Goal: Information Seeking & Learning: Find specific fact

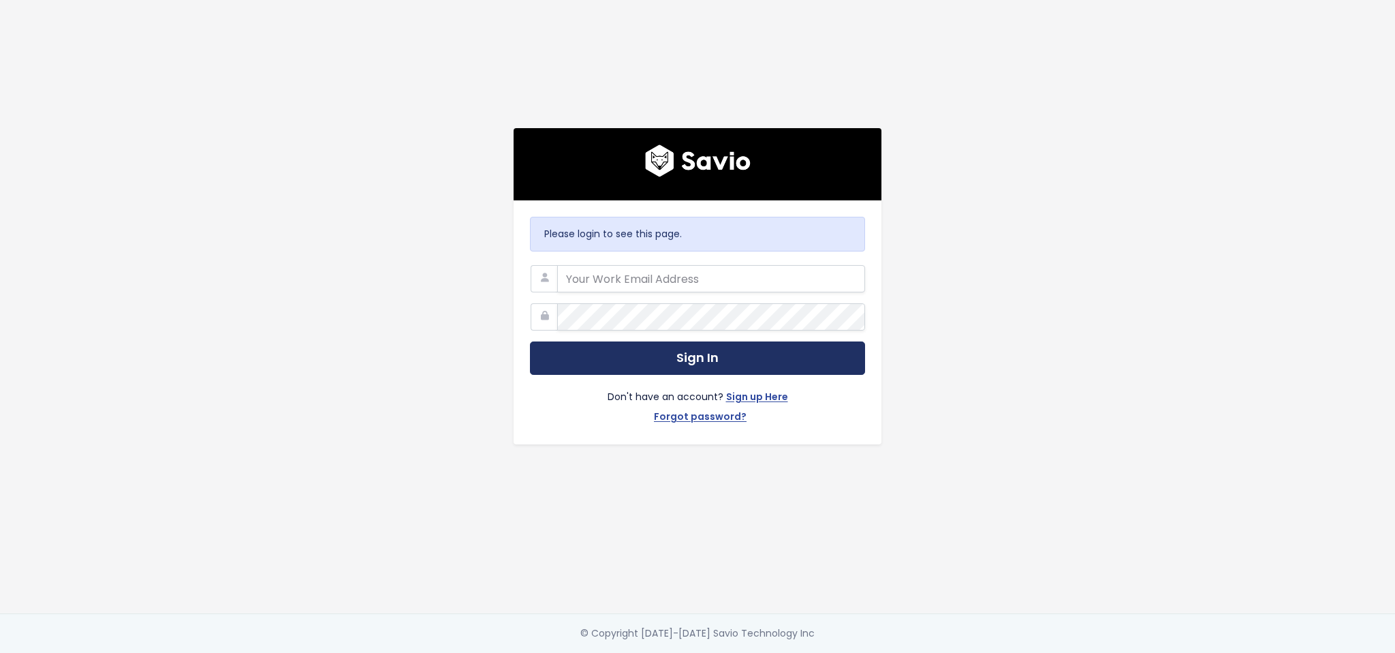
type input "luke.spurr@exizent.com"
click at [672, 343] on button "Sign In" at bounding box center [697, 357] width 335 height 33
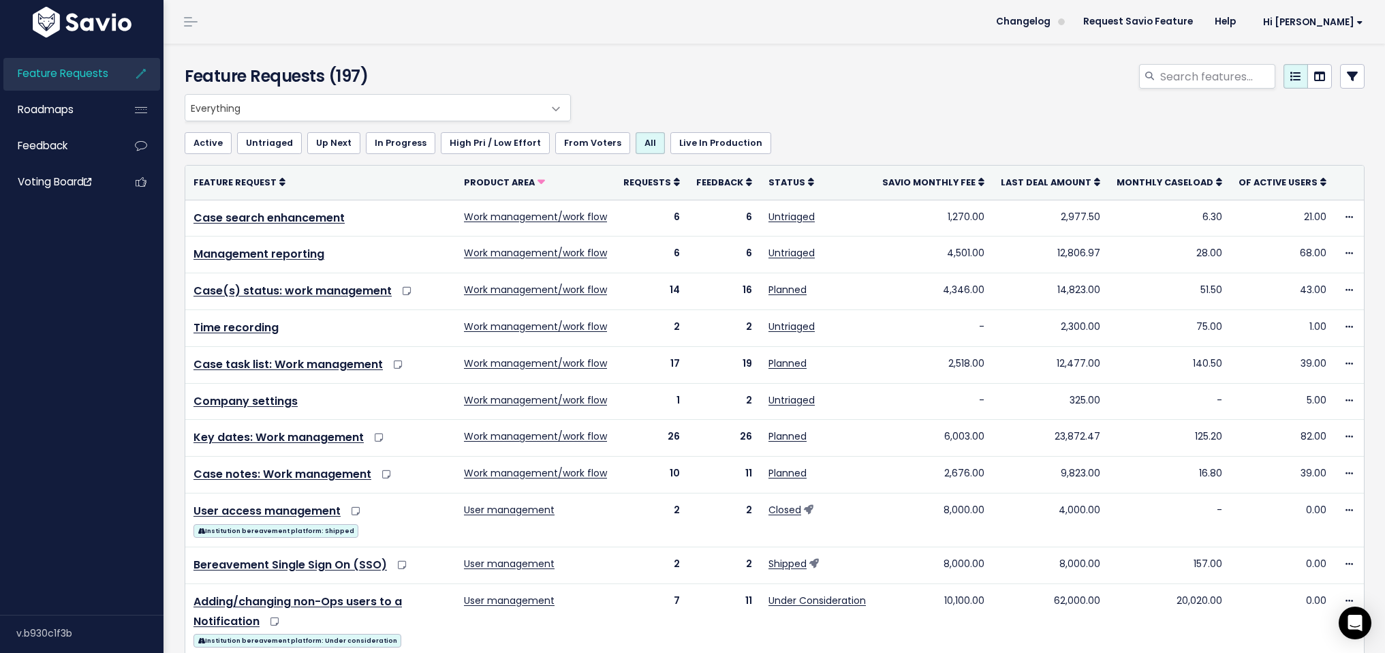
click at [251, 101] on span "Everything" at bounding box center [364, 108] width 358 height 26
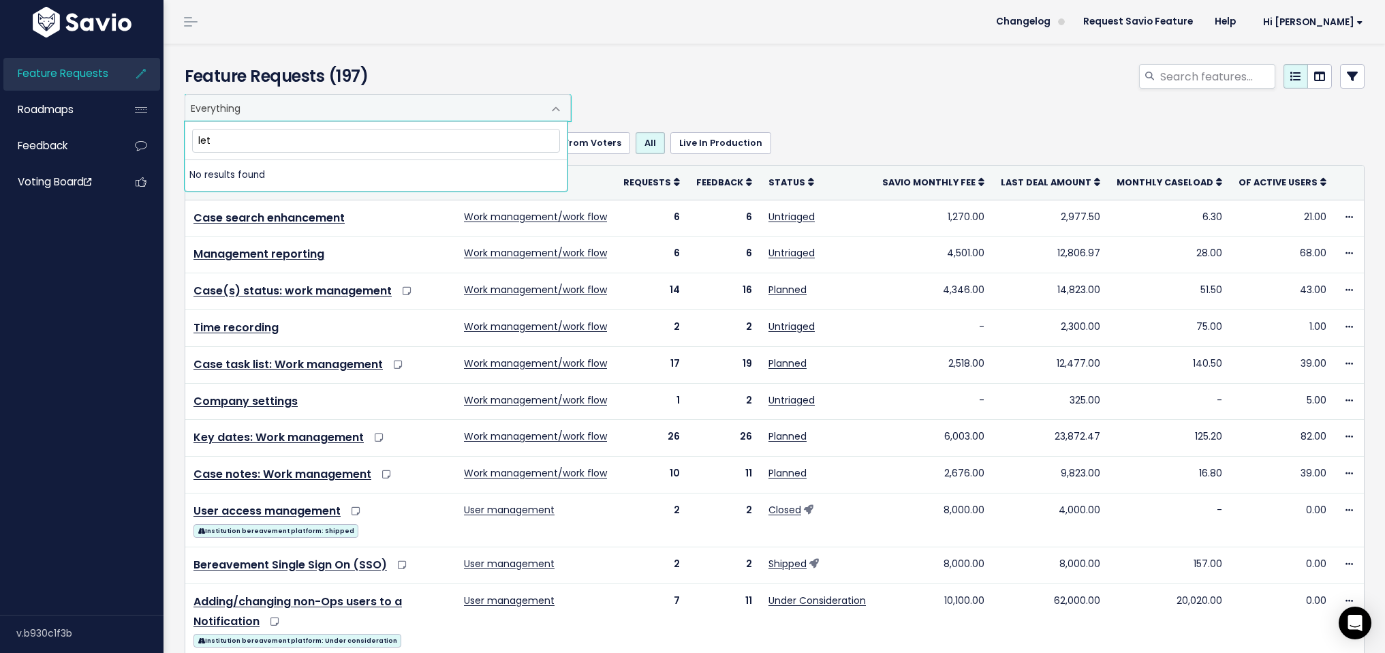
type input "lett"
click at [49, 143] on span "Feedback" at bounding box center [43, 145] width 50 height 14
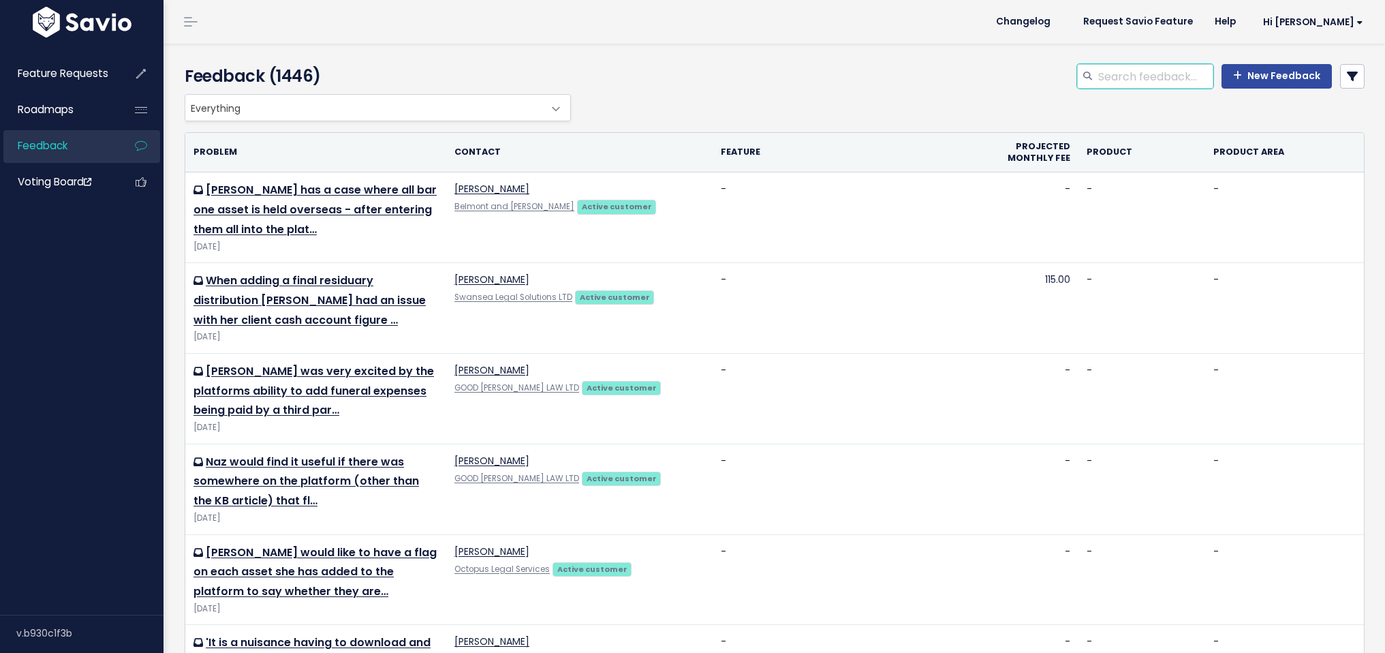
click at [1132, 73] on input "search" at bounding box center [1155, 76] width 116 height 25
type input "letter"
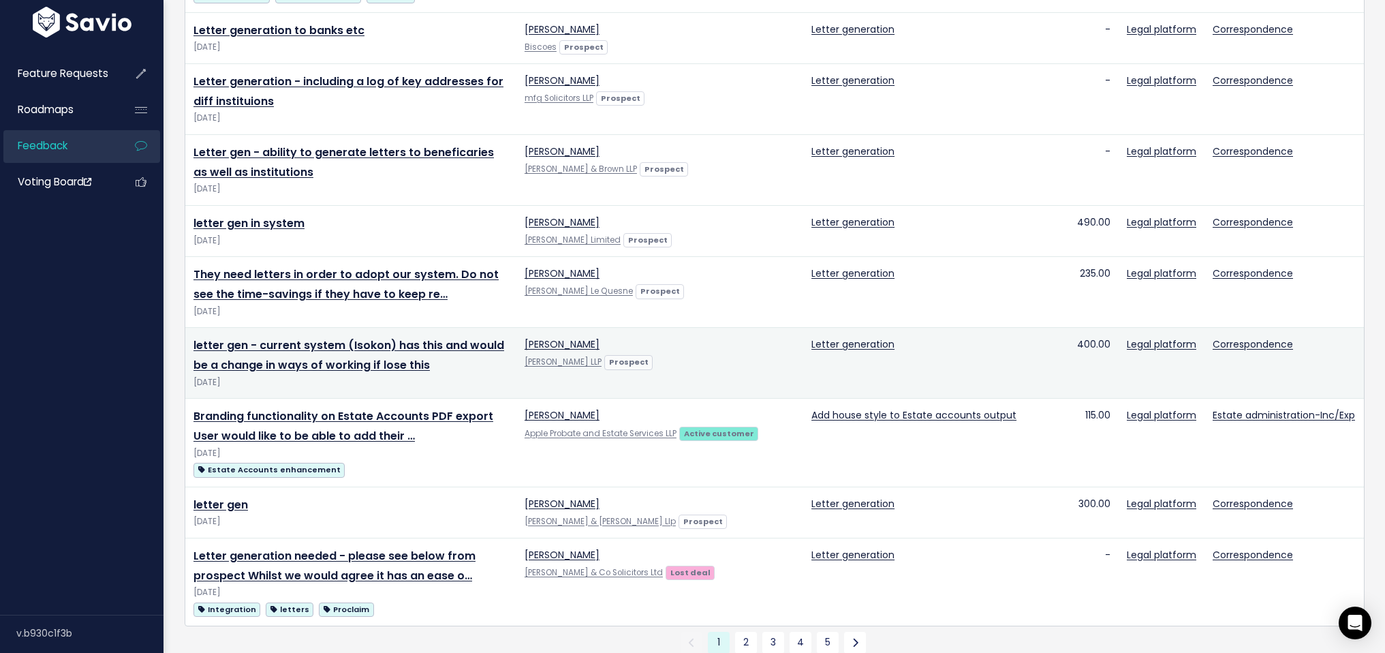
scroll to position [1064, 0]
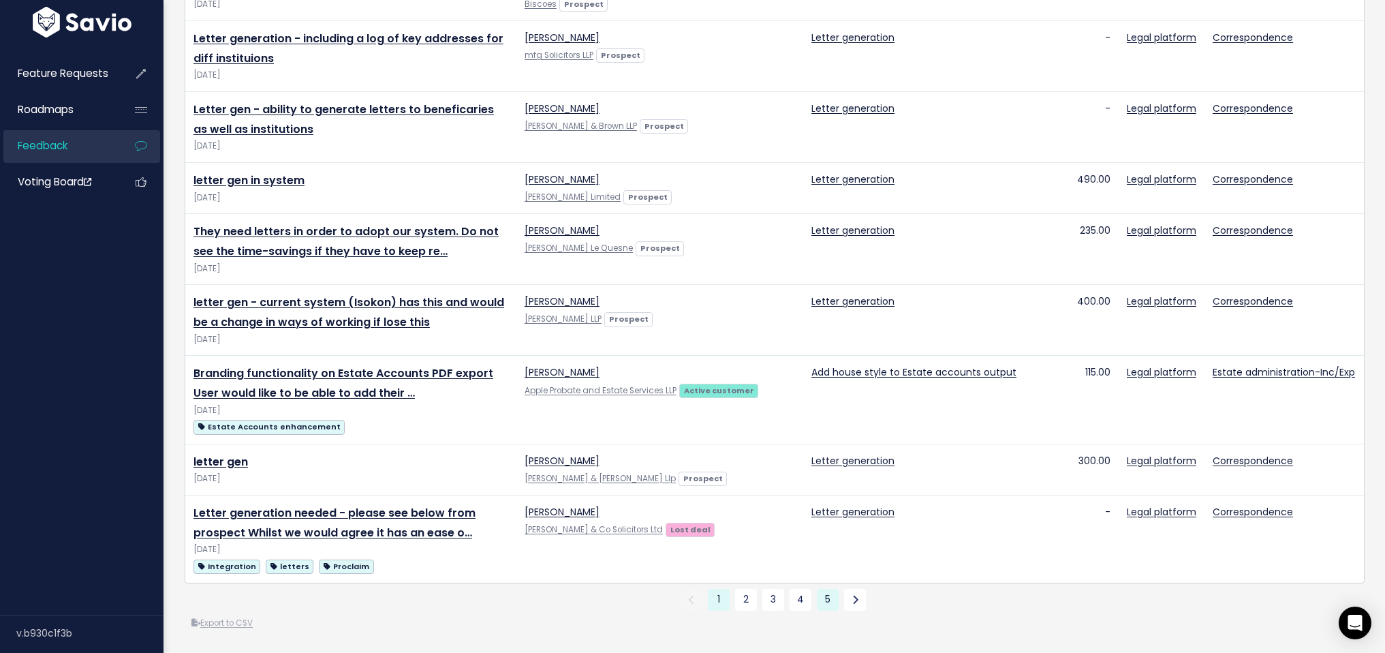
click at [822, 589] on link "5" at bounding box center [828, 600] width 22 height 22
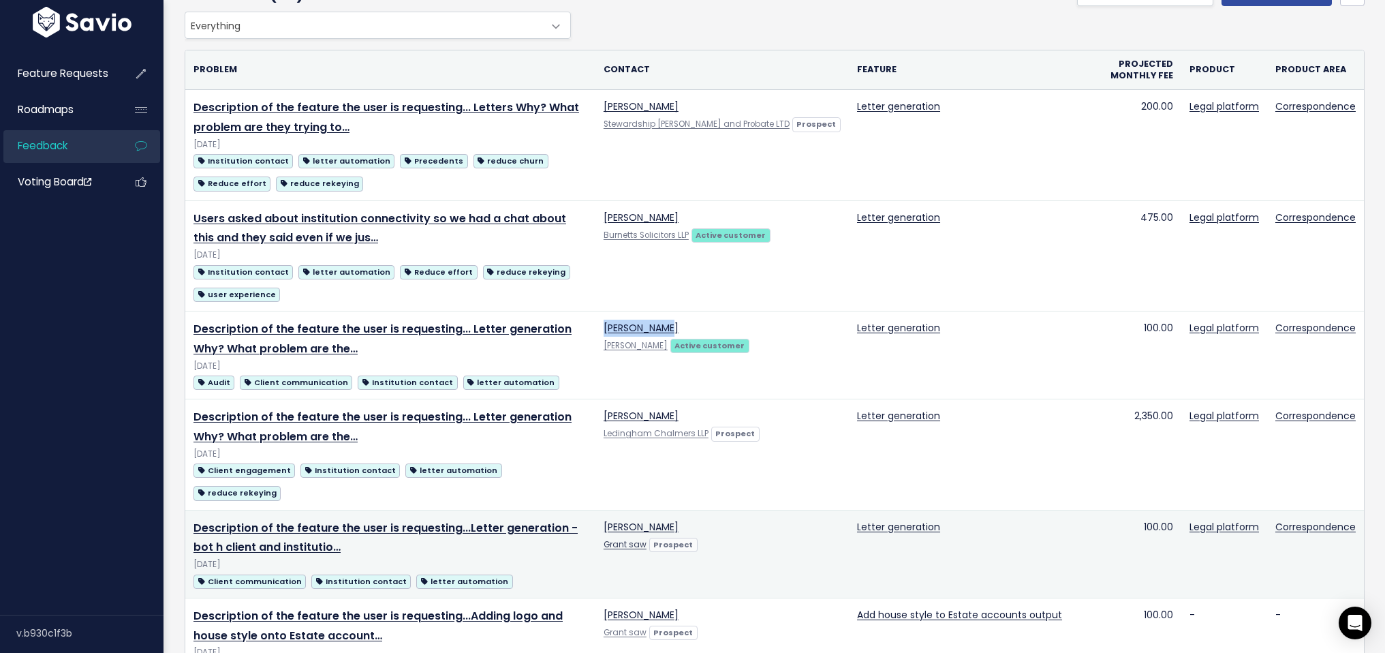
scroll to position [183, 0]
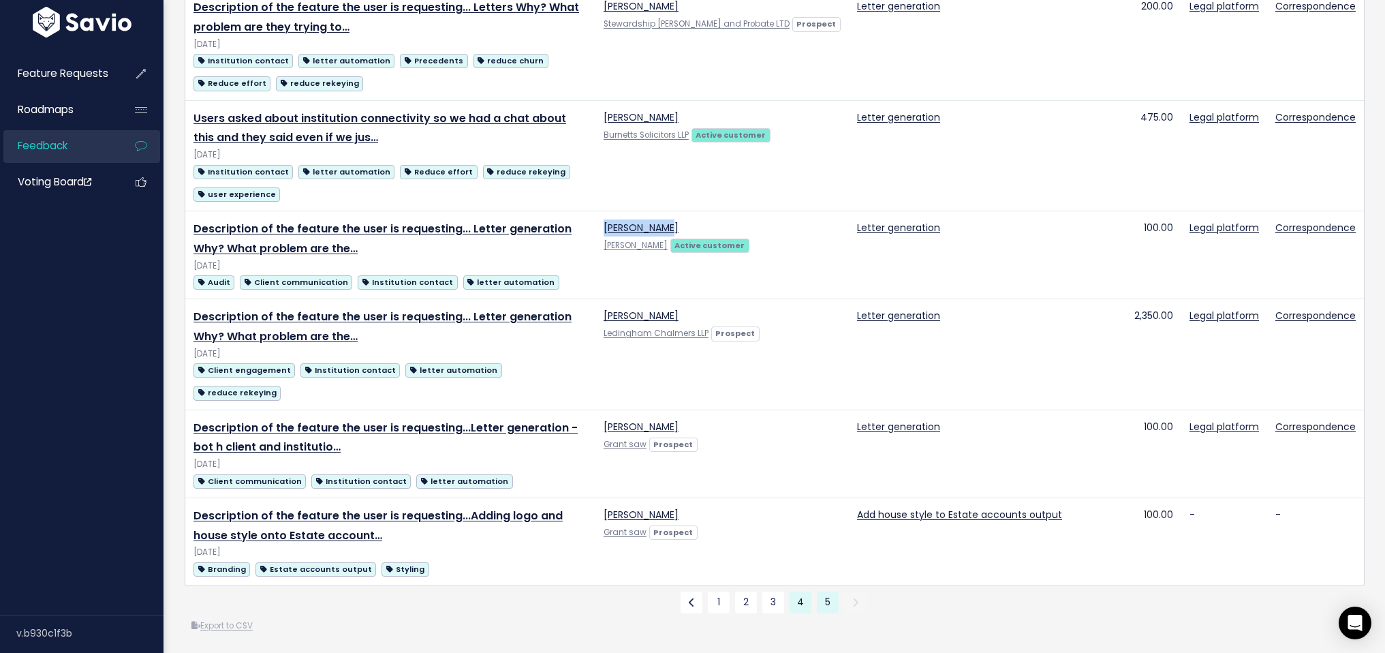
click at [793, 593] on link "4" at bounding box center [800, 602] width 22 height 22
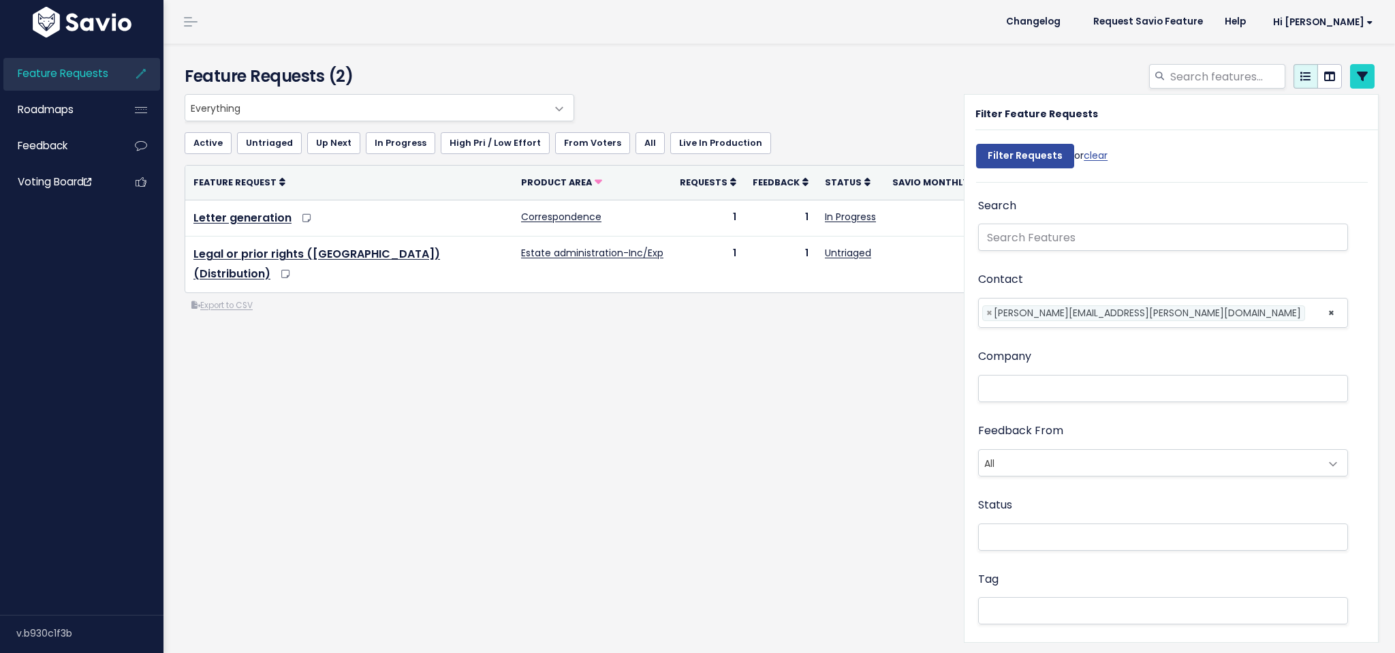
select select
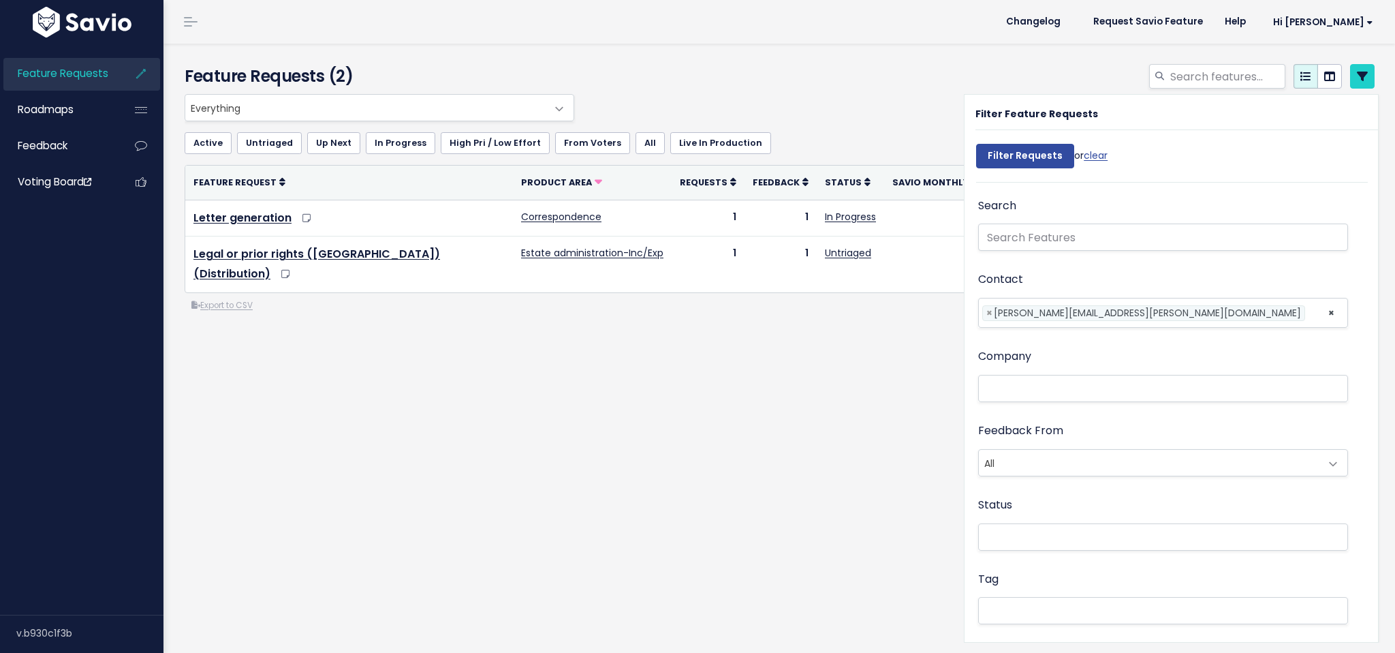
select select
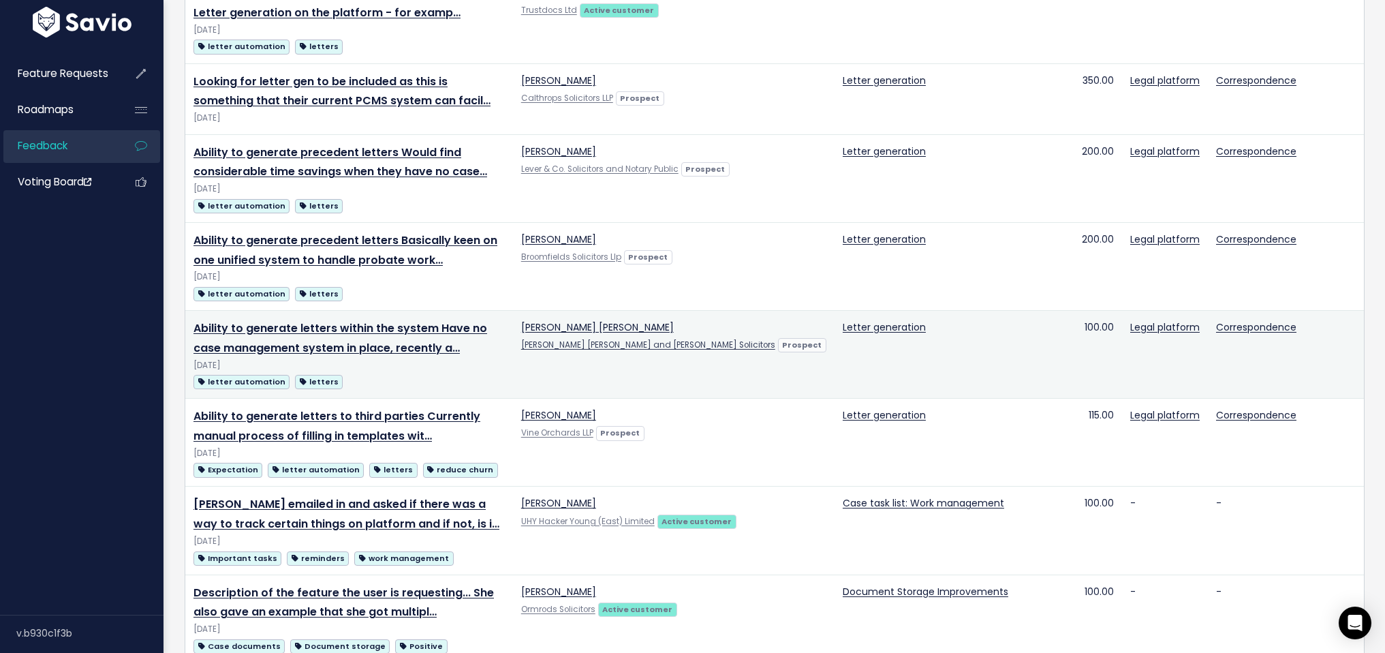
scroll to position [1353, 0]
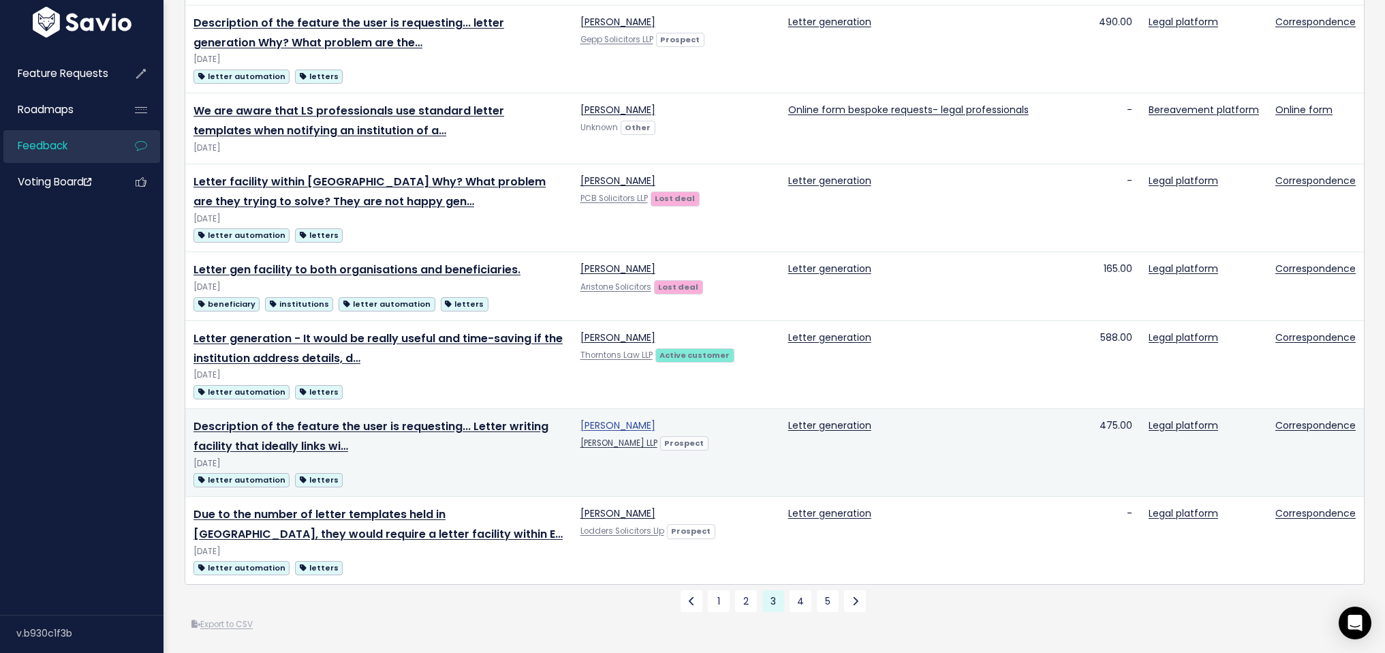
scroll to position [1333, 0]
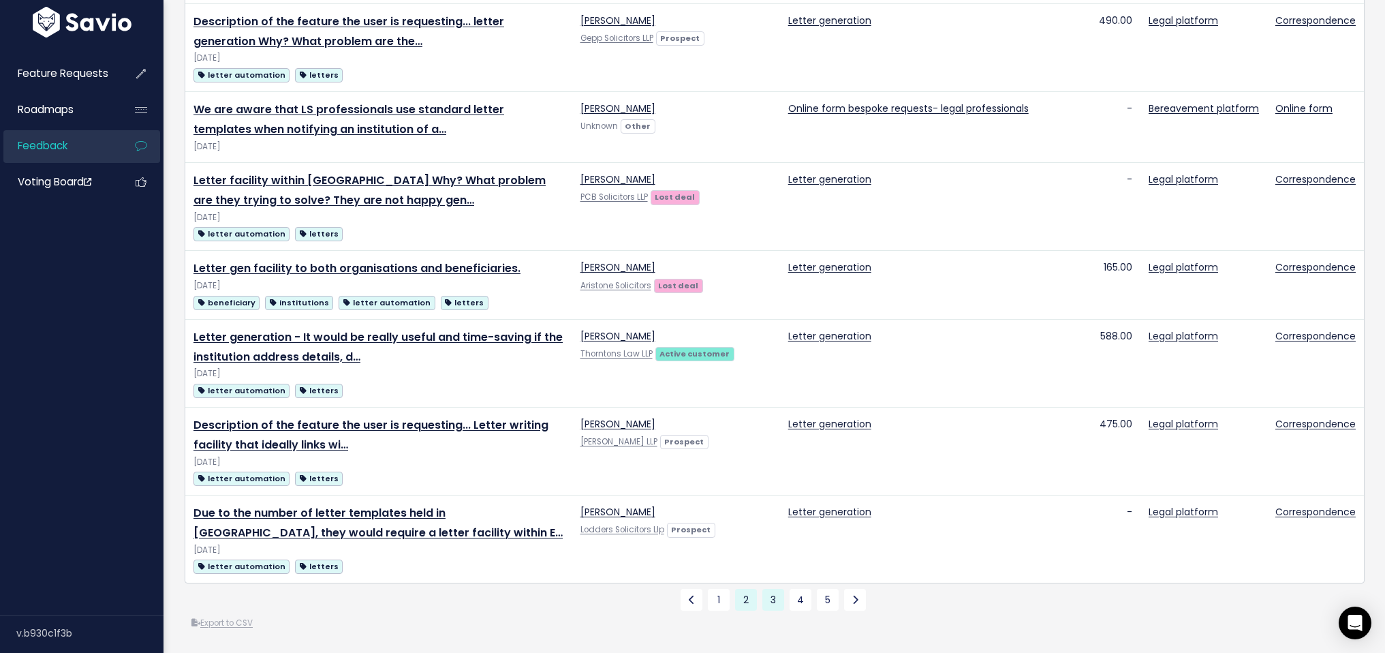
click at [742, 590] on link "2" at bounding box center [746, 600] width 22 height 22
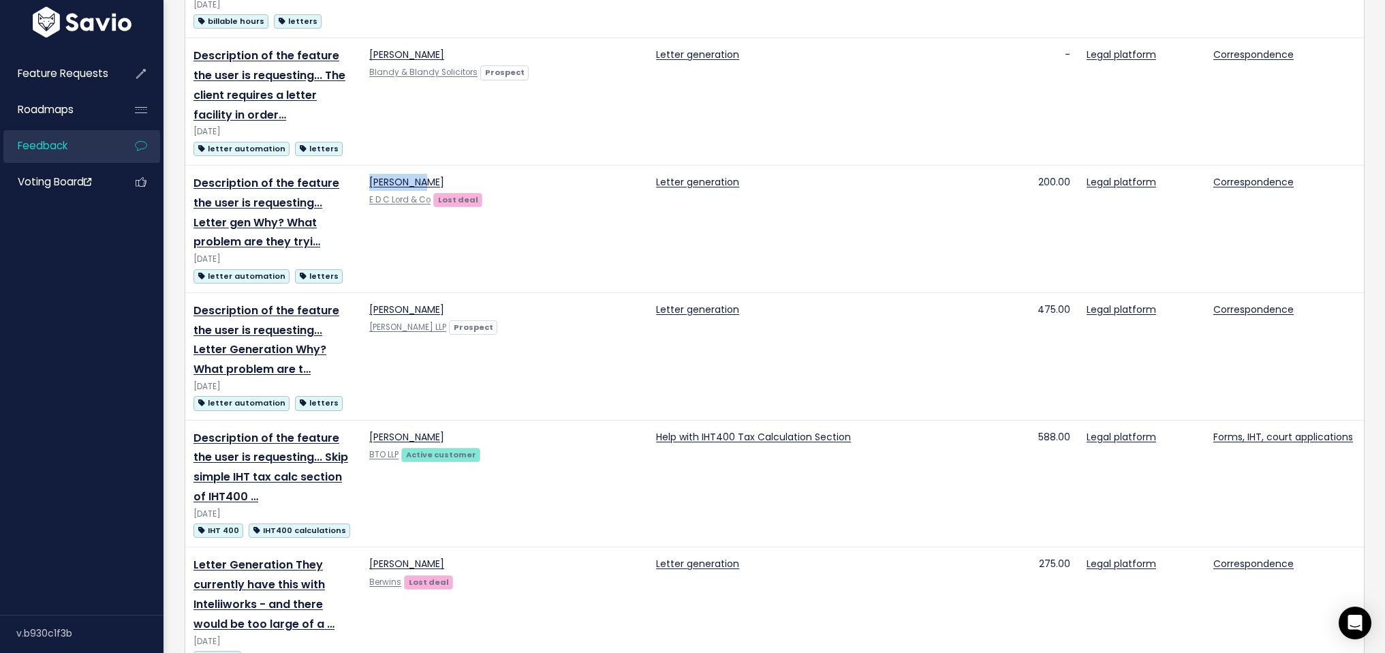
scroll to position [1469, 0]
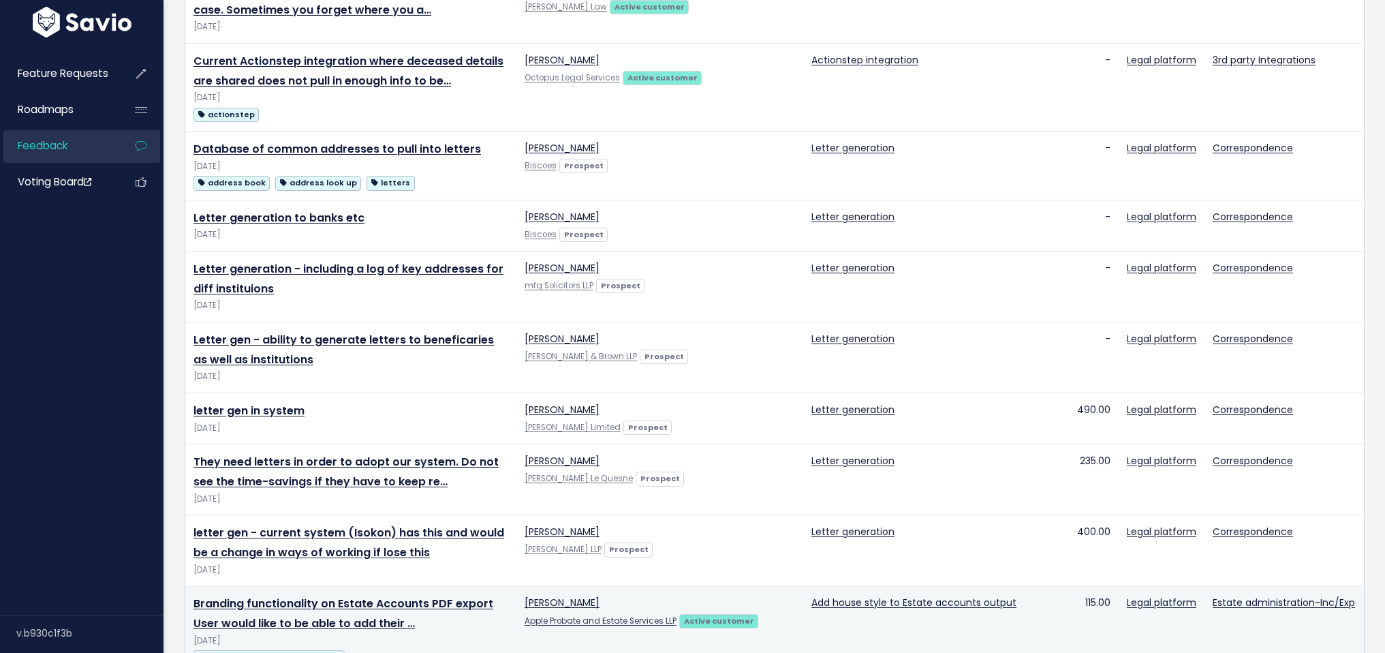
scroll to position [1064, 0]
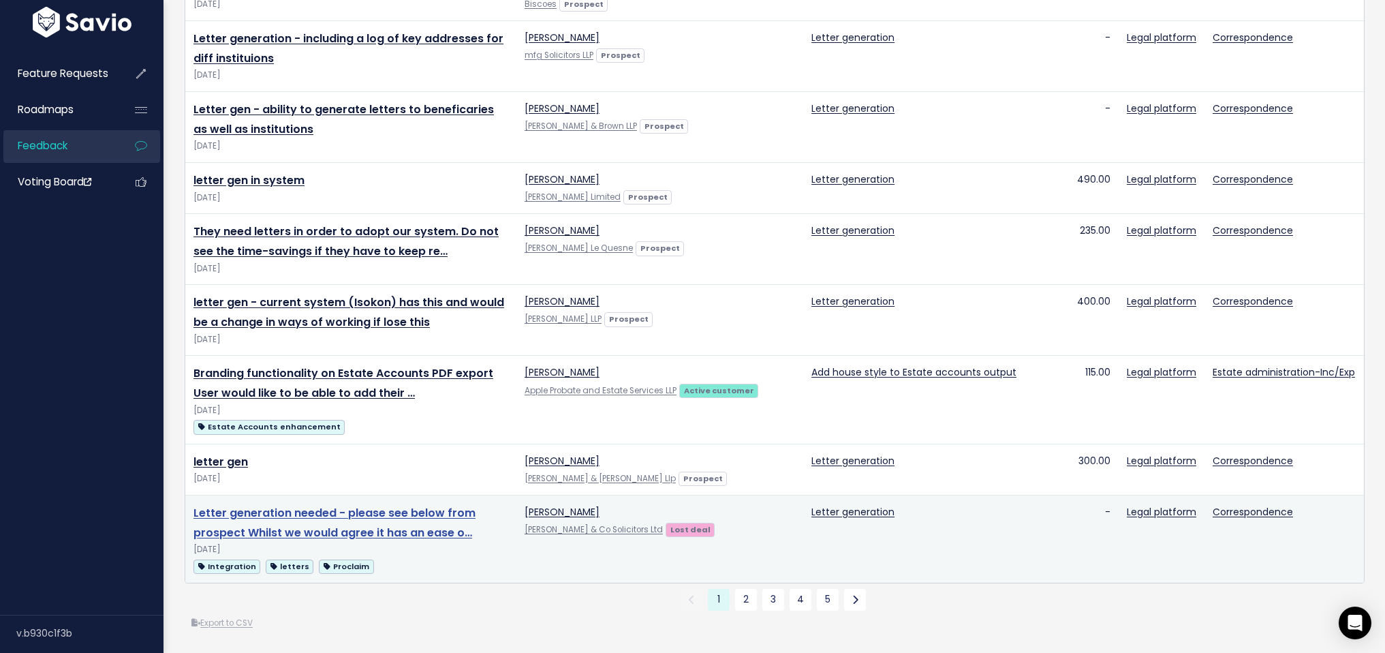
click at [291, 512] on link "Letter generation needed - please see below from prospect Whilst we would agree…" at bounding box center [334, 522] width 282 height 35
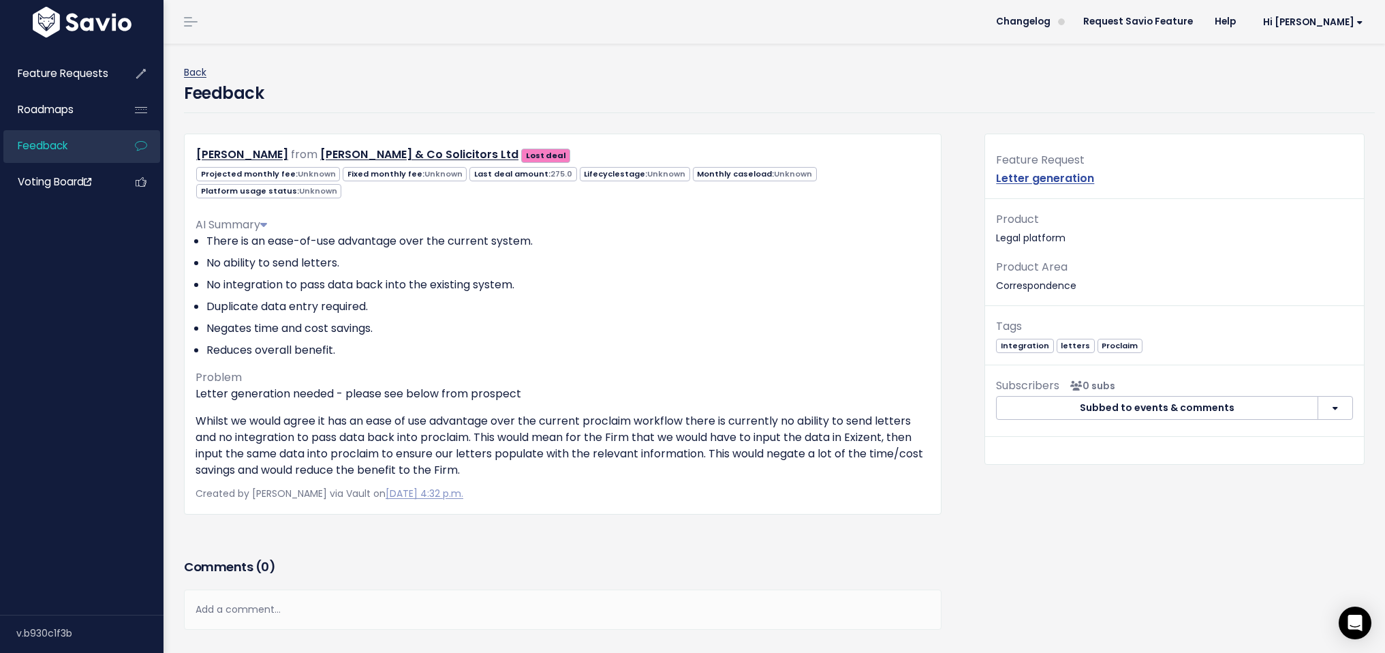
click at [192, 69] on link "Back" at bounding box center [195, 72] width 22 height 14
